Goal: Ask a question

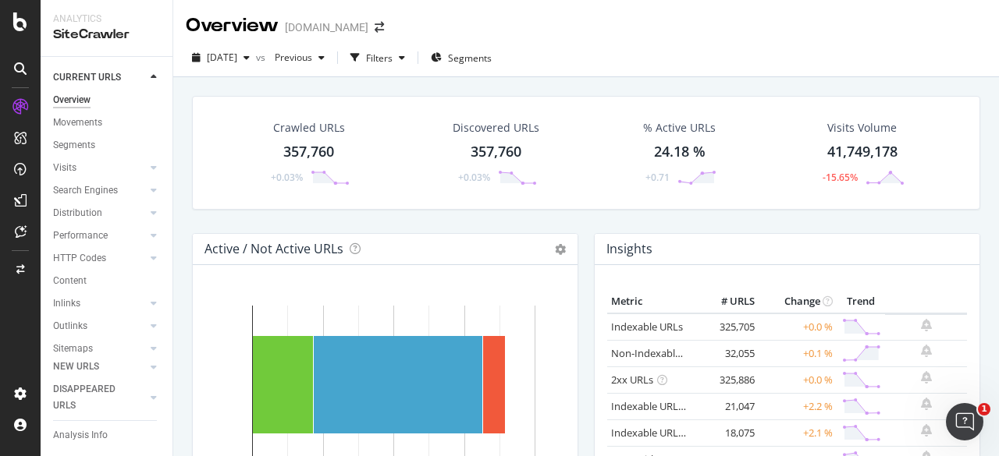
scroll to position [1326, 0]
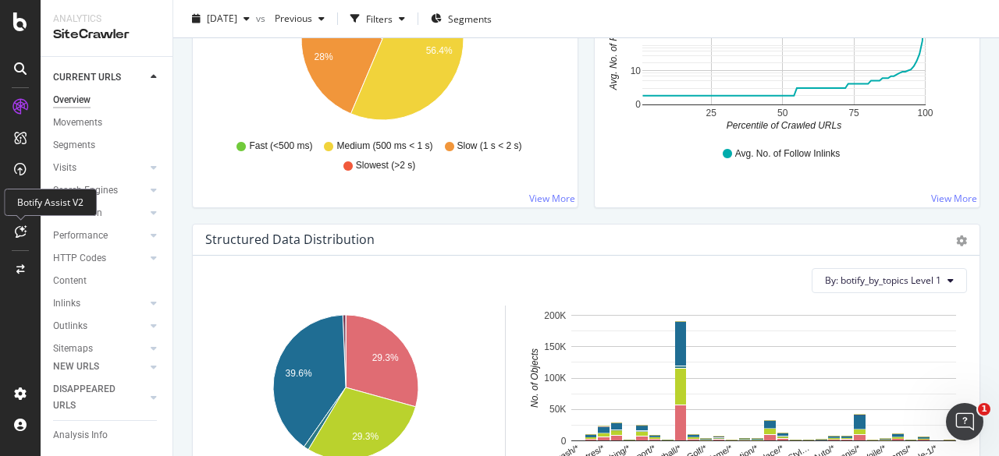
click at [16, 232] on icon at bounding box center [21, 231] width 12 height 12
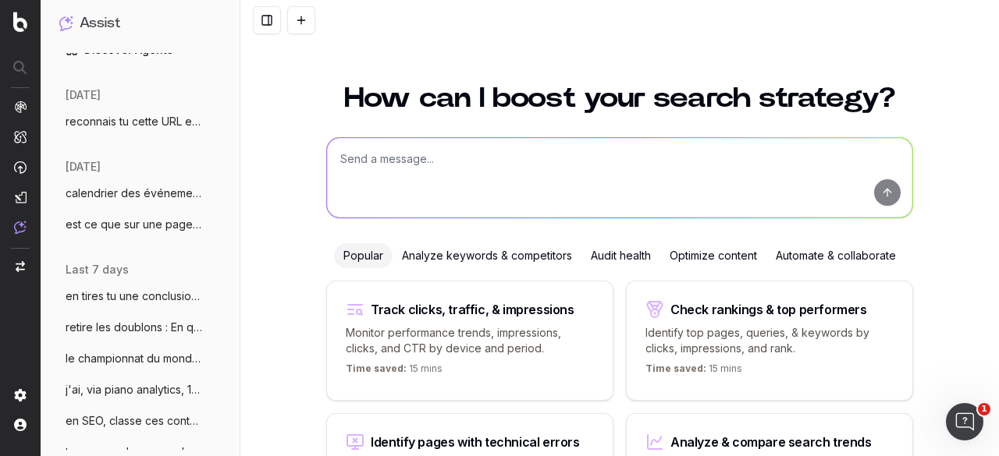
click at [409, 165] on textarea at bounding box center [619, 178] width 585 height 80
click at [105, 348] on button "le championnat du monde masculin de vole" at bounding box center [140, 358] width 175 height 25
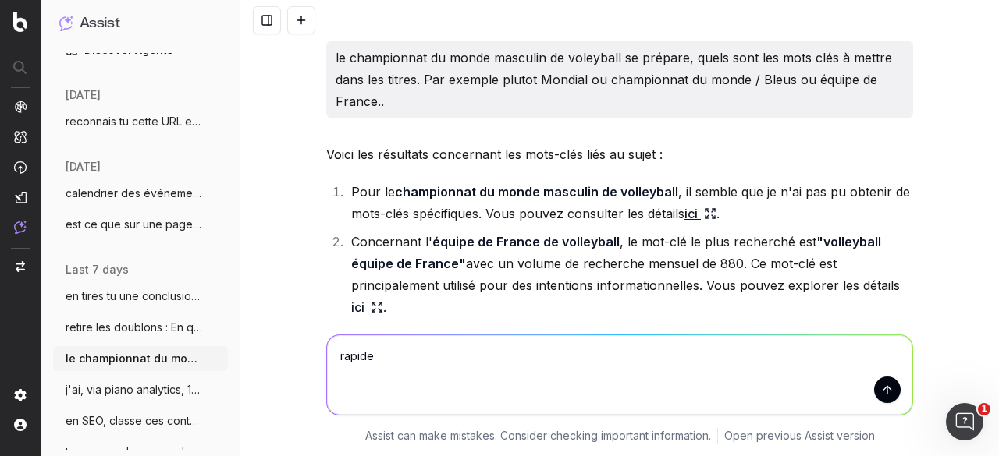
click at [622, 345] on textarea "rapide" at bounding box center [619, 375] width 585 height 80
type textarea "rapidement re cite definition contenu froid tiede chaud"
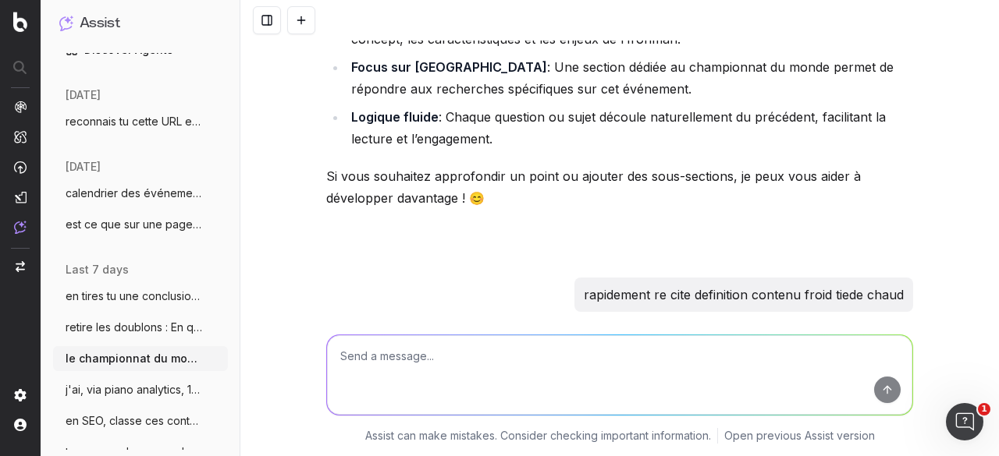
scroll to position [33138, 0]
